Goal: Information Seeking & Learning: Learn about a topic

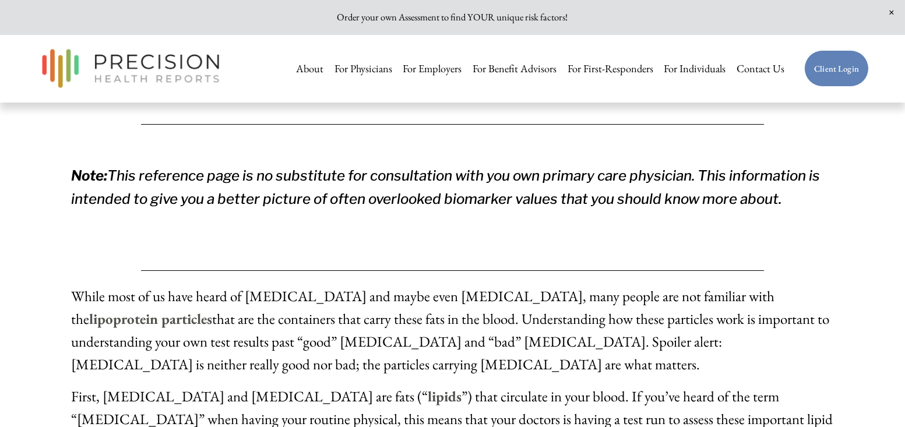
scroll to position [408, 0]
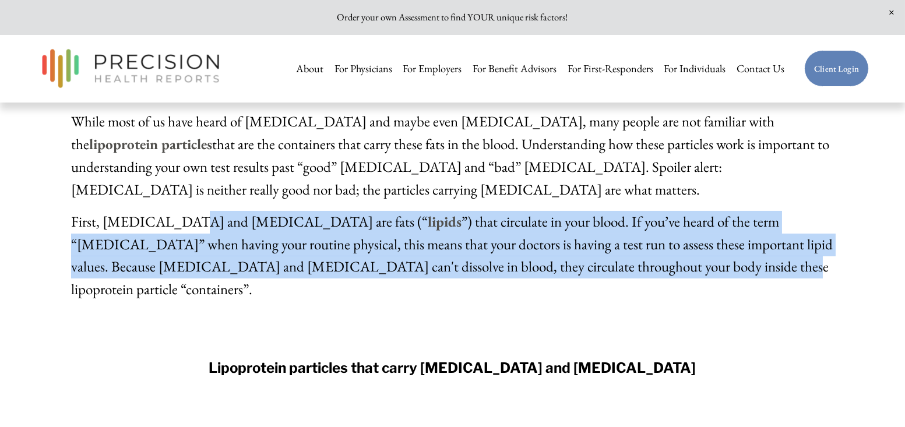
drag, startPoint x: 172, startPoint y: 223, endPoint x: 572, endPoint y: 286, distance: 404.1
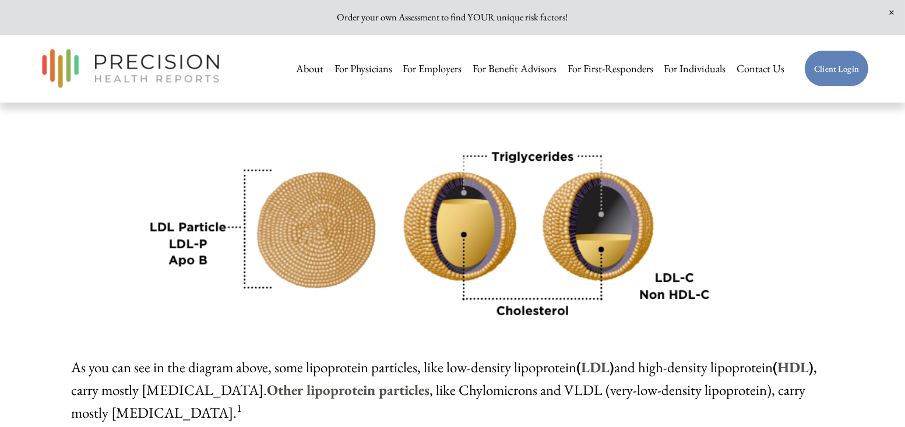
scroll to position [757, 0]
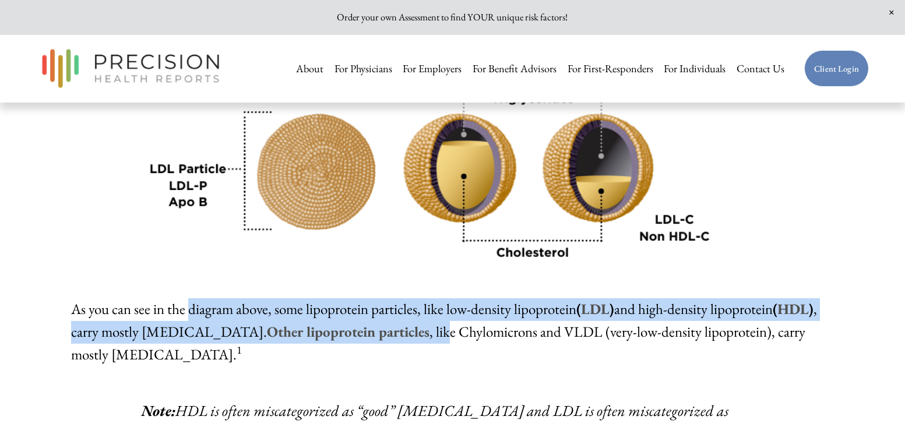
drag, startPoint x: 243, startPoint y: 297, endPoint x: 392, endPoint y: 319, distance: 150.8
click at [392, 319] on span "As you can see in the diagram above, some lipoprotein particles, like low-densi…" at bounding box center [444, 331] width 746 height 64
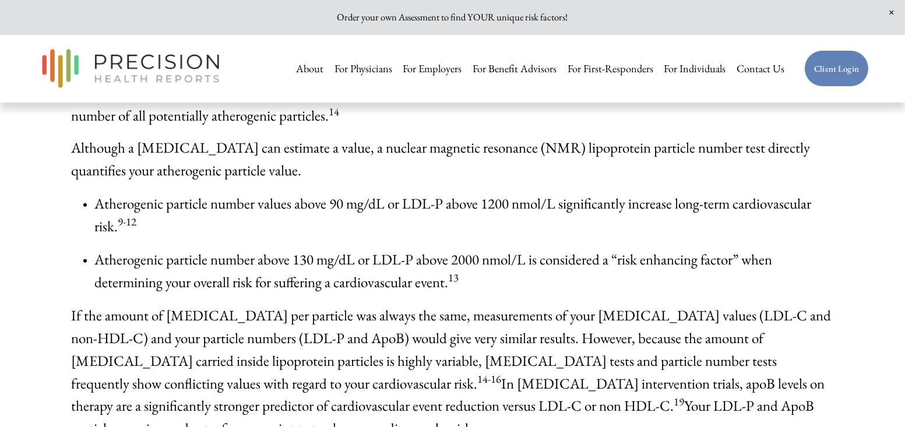
scroll to position [2156, 0]
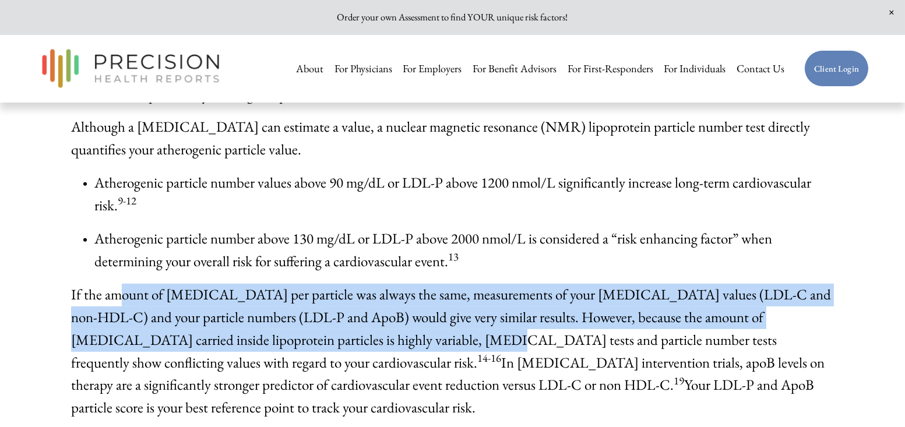
drag, startPoint x: 147, startPoint y: 298, endPoint x: 357, endPoint y: 348, distance: 215.7
click at [357, 348] on p "If the amount of [MEDICAL_DATA] per particle was always the same, measurements …" at bounding box center [452, 352] width 763 height 136
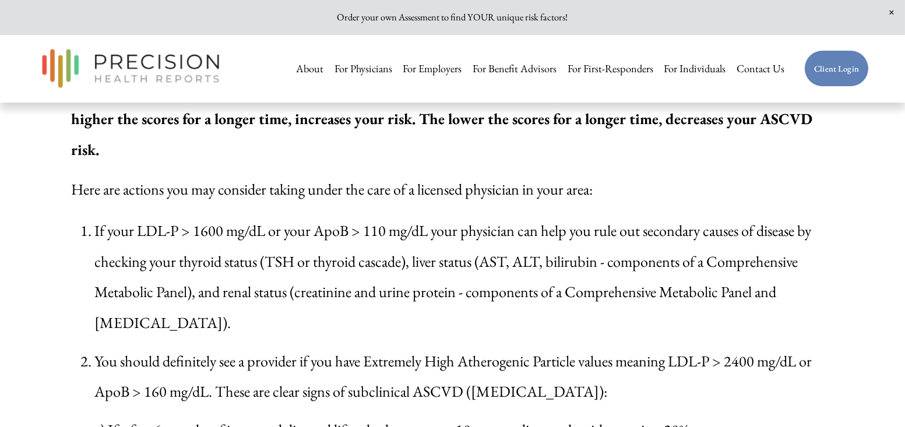
scroll to position [2913, 0]
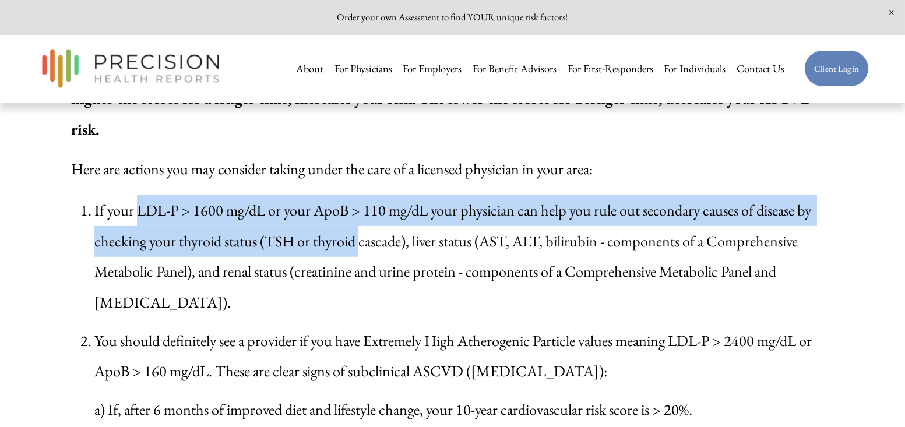
drag, startPoint x: 139, startPoint y: 190, endPoint x: 362, endPoint y: 225, distance: 225.4
click at [362, 225] on p "If your LDL-P > 1600 mg/dL or your ApoB > 110 mg/dL your physician can help you…" at bounding box center [463, 256] width 739 height 122
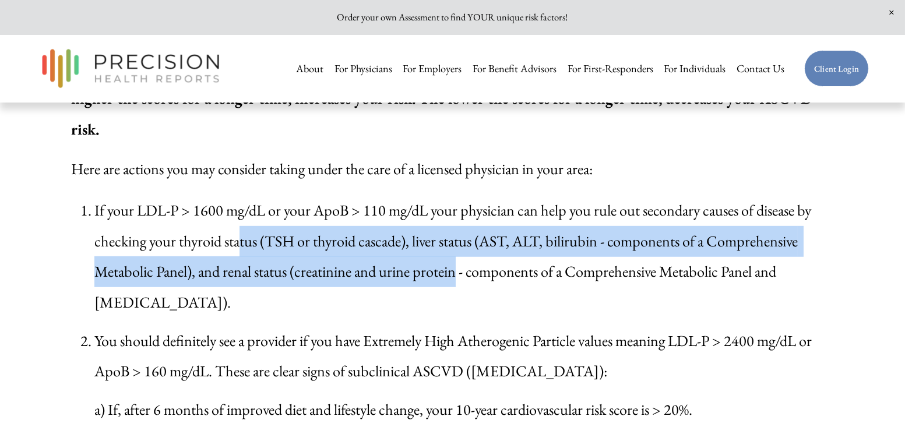
drag, startPoint x: 301, startPoint y: 227, endPoint x: 461, endPoint y: 260, distance: 163.2
click at [461, 260] on p "If your LDL-P > 1600 mg/dL or your ApoB > 110 mg/dL your physician can help you…" at bounding box center [463, 256] width 739 height 122
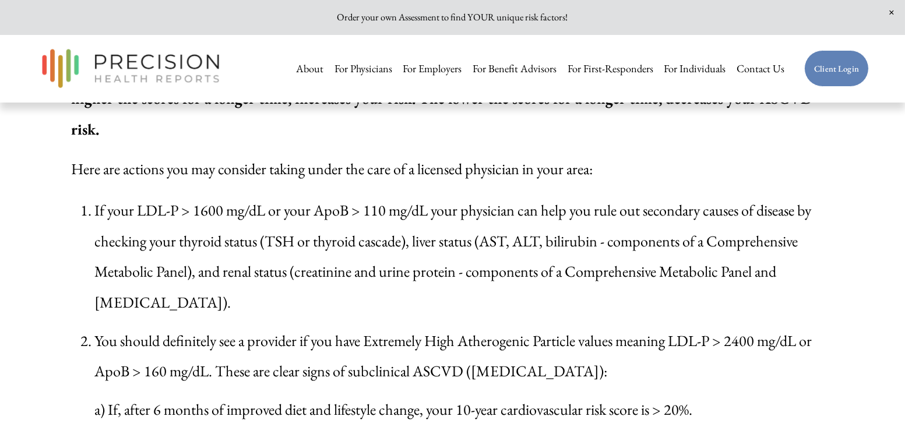
scroll to position [2972, 0]
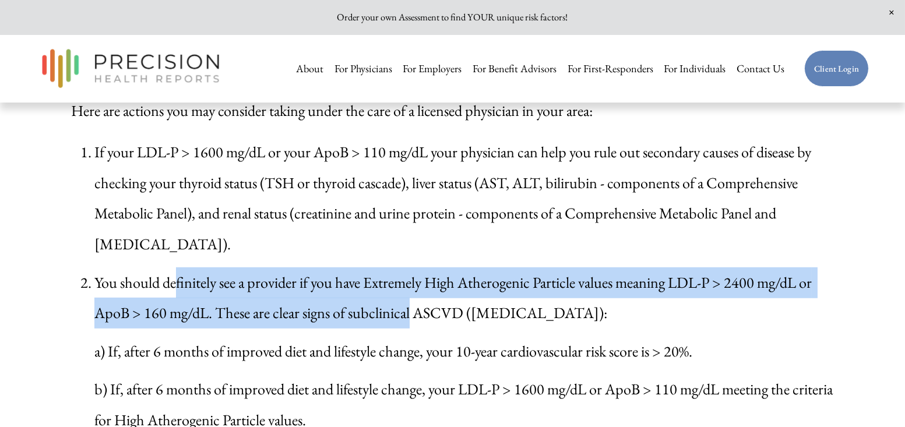
drag, startPoint x: 183, startPoint y: 275, endPoint x: 417, endPoint y: 304, distance: 235.5
click at [417, 304] on p "You should definitely see a provider if you have Extremely High Atherogenic Par…" at bounding box center [463, 297] width 739 height 61
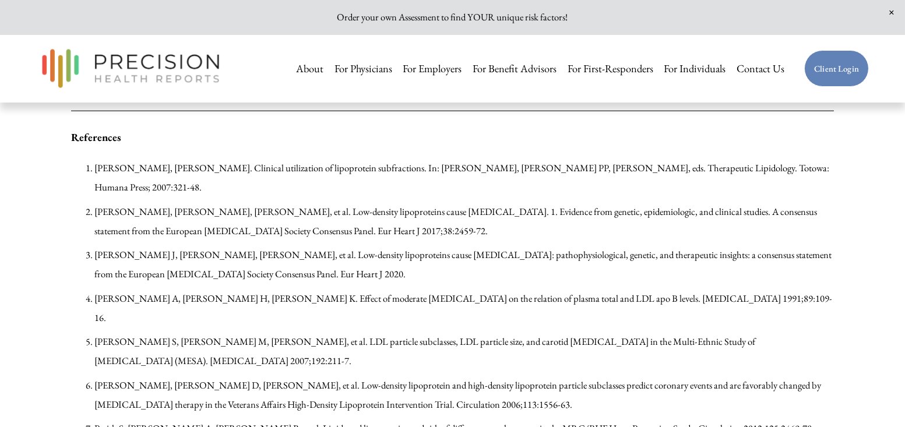
scroll to position [3846, 0]
